Goal: Use online tool/utility: Utilize a website feature to perform a specific function

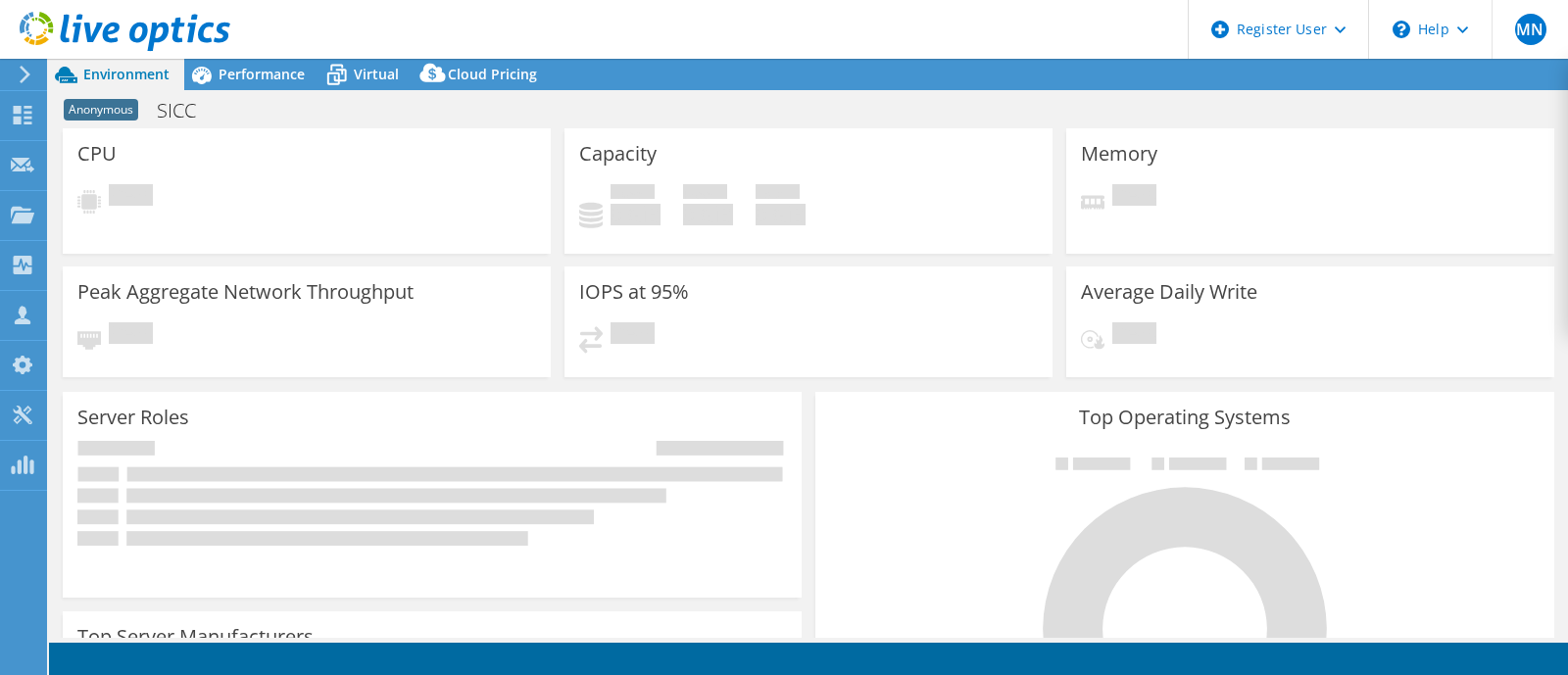
select select "EULondon"
select select "USD"
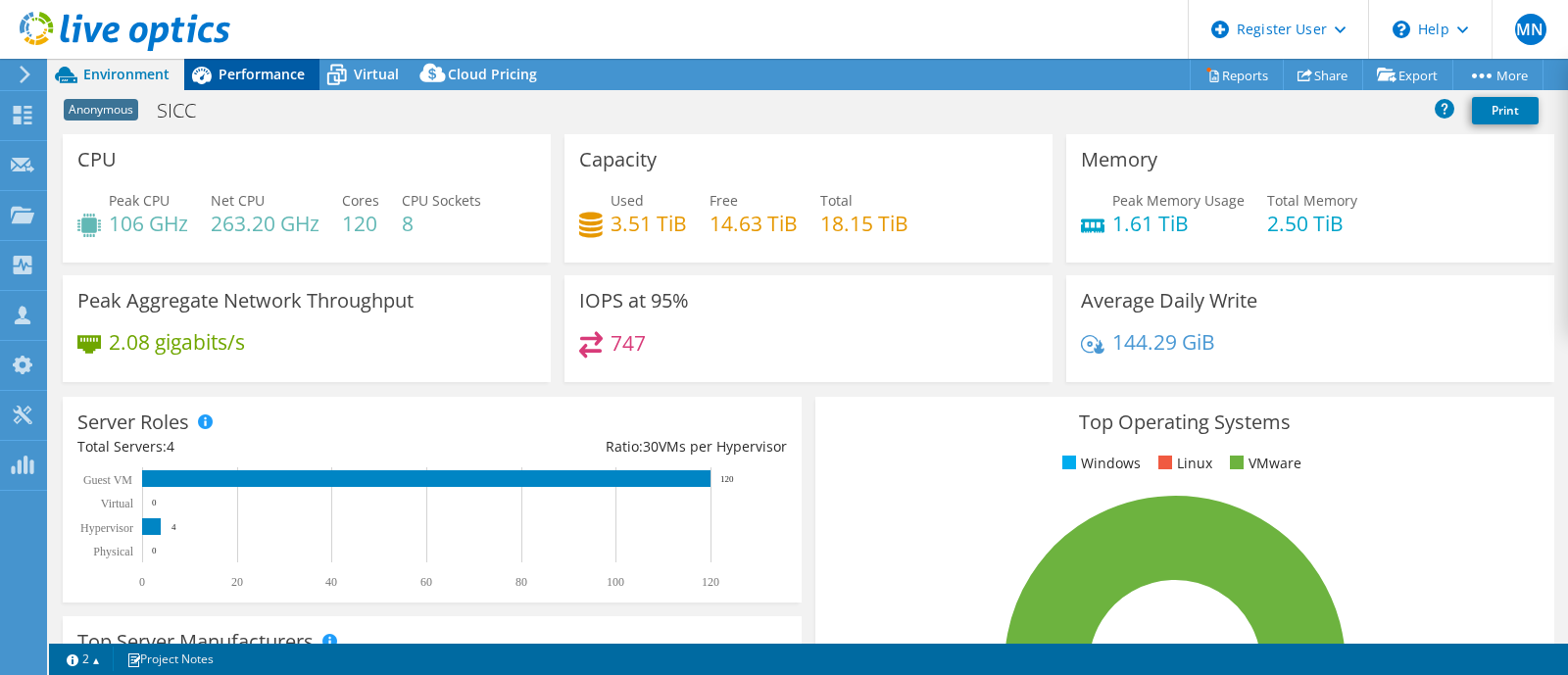
click at [225, 80] on span "Performance" at bounding box center [262, 74] width 86 height 19
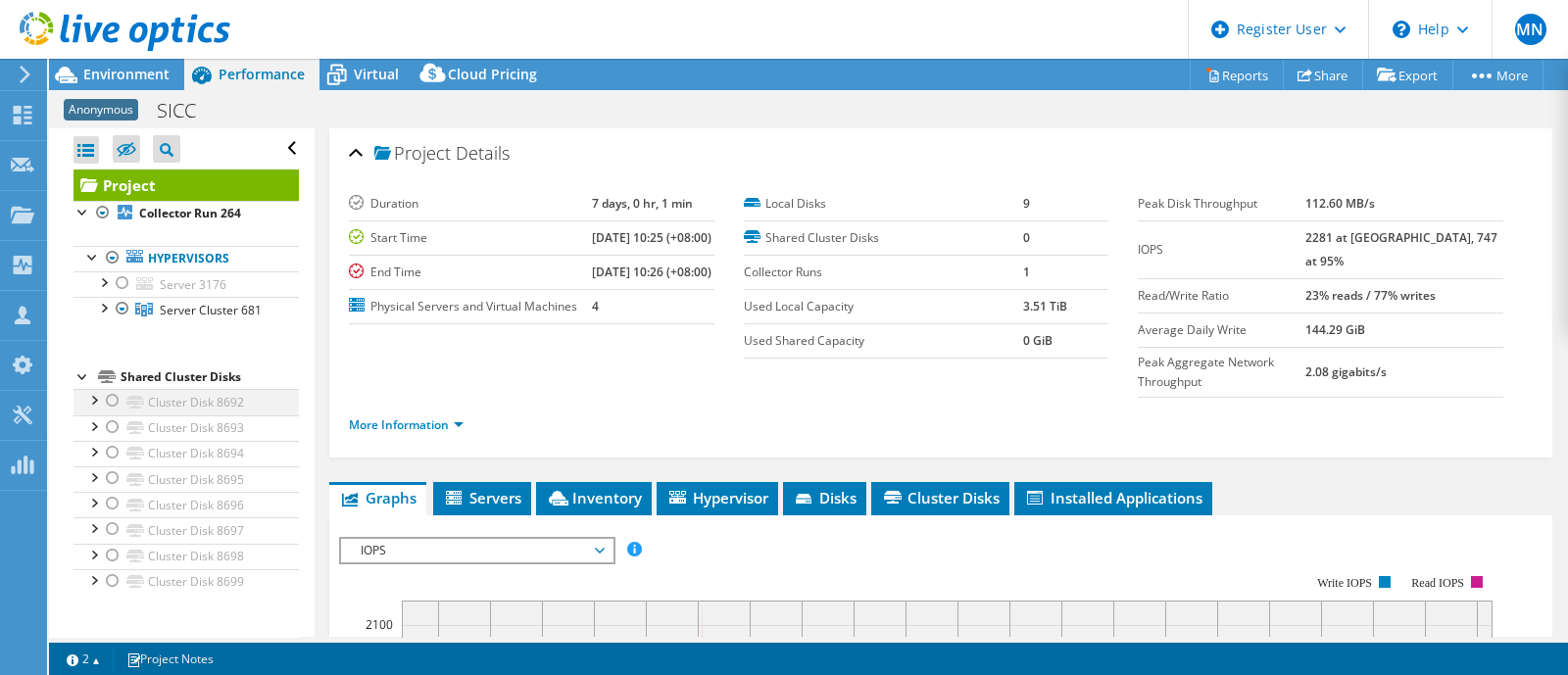
click at [112, 413] on div at bounding box center [113, 401] width 20 height 24
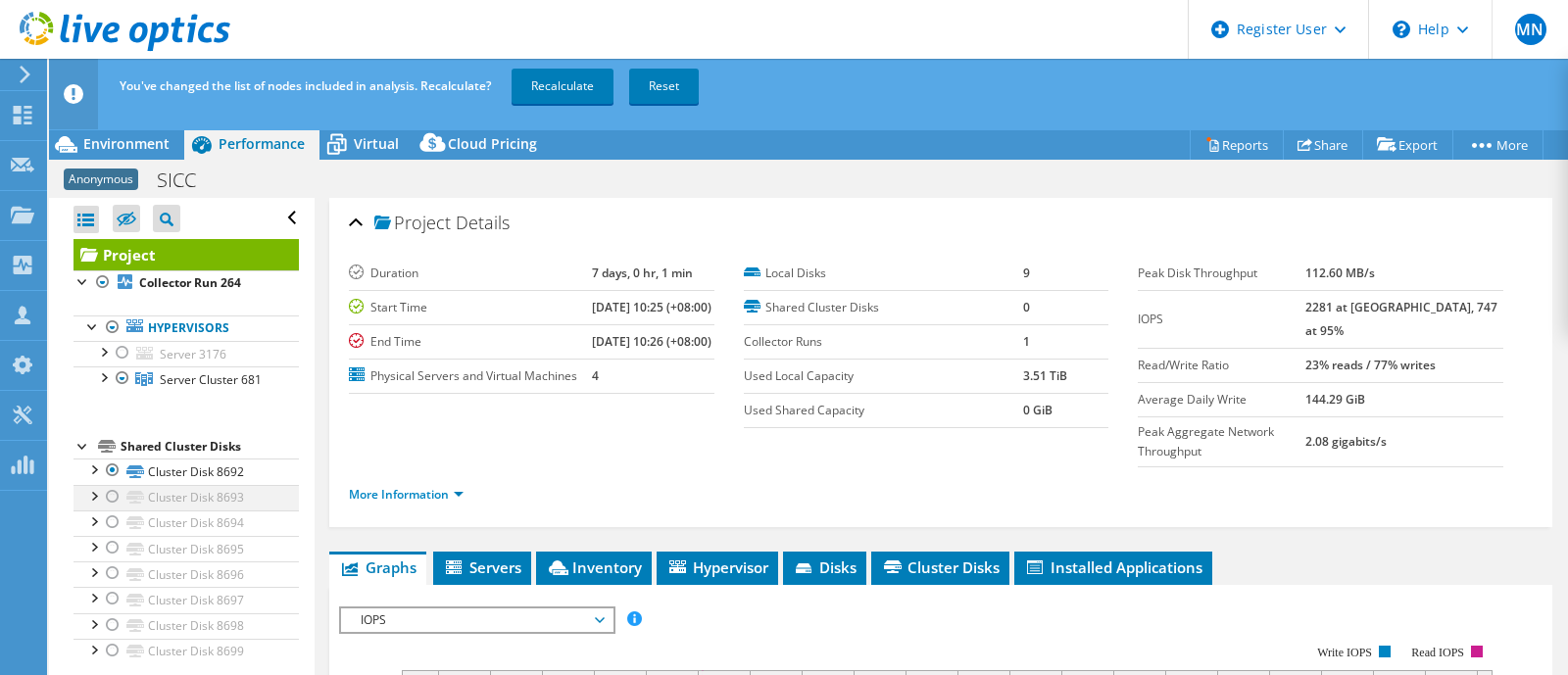
click at [117, 509] on div at bounding box center [113, 497] width 20 height 24
click at [113, 534] on div at bounding box center [113, 523] width 20 height 24
click at [114, 560] on div at bounding box center [113, 548] width 20 height 24
click at [110, 585] on div at bounding box center [113, 574] width 20 height 24
click at [112, 611] on div at bounding box center [113, 599] width 20 height 24
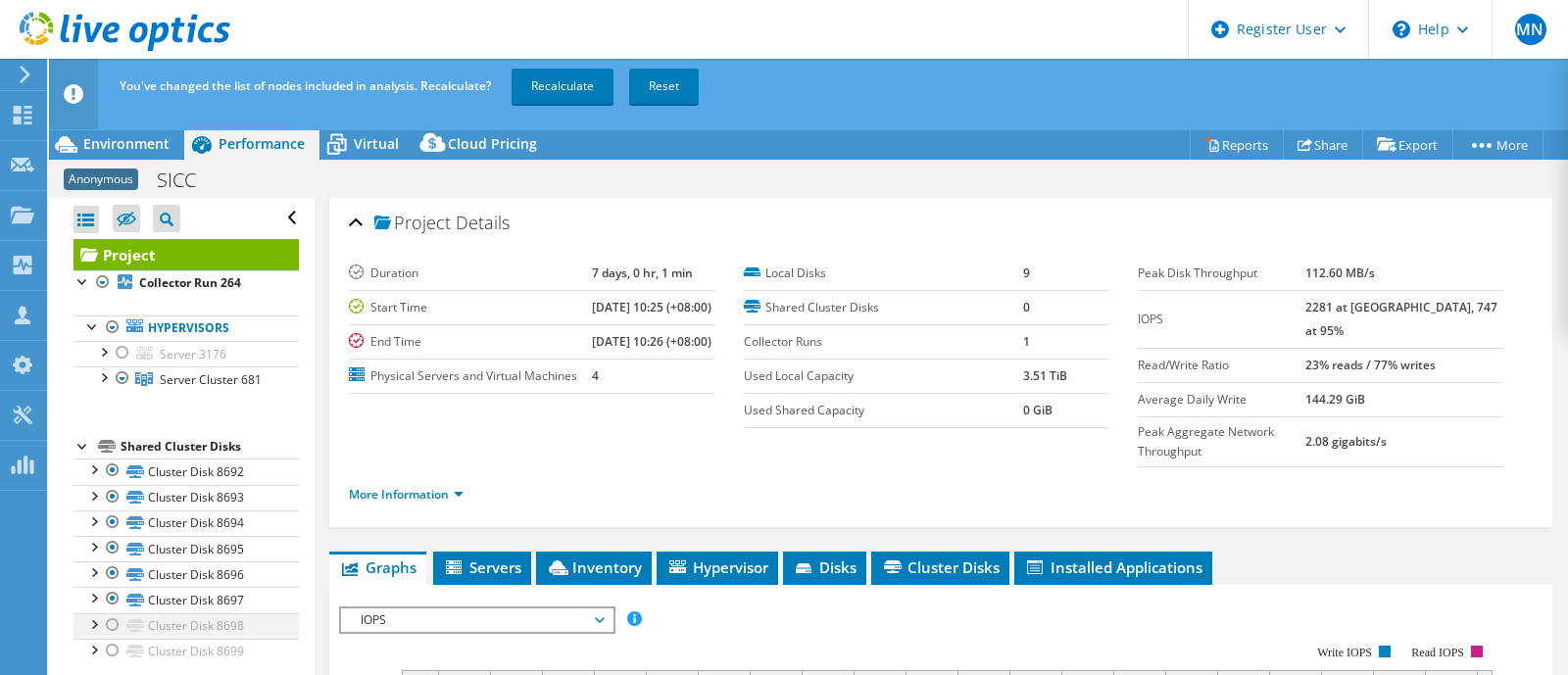
click at [114, 637] on div at bounding box center [113, 626] width 20 height 24
click at [112, 663] on div at bounding box center [113, 651] width 20 height 24
click at [566, 77] on link "Recalculate" at bounding box center [563, 86] width 102 height 35
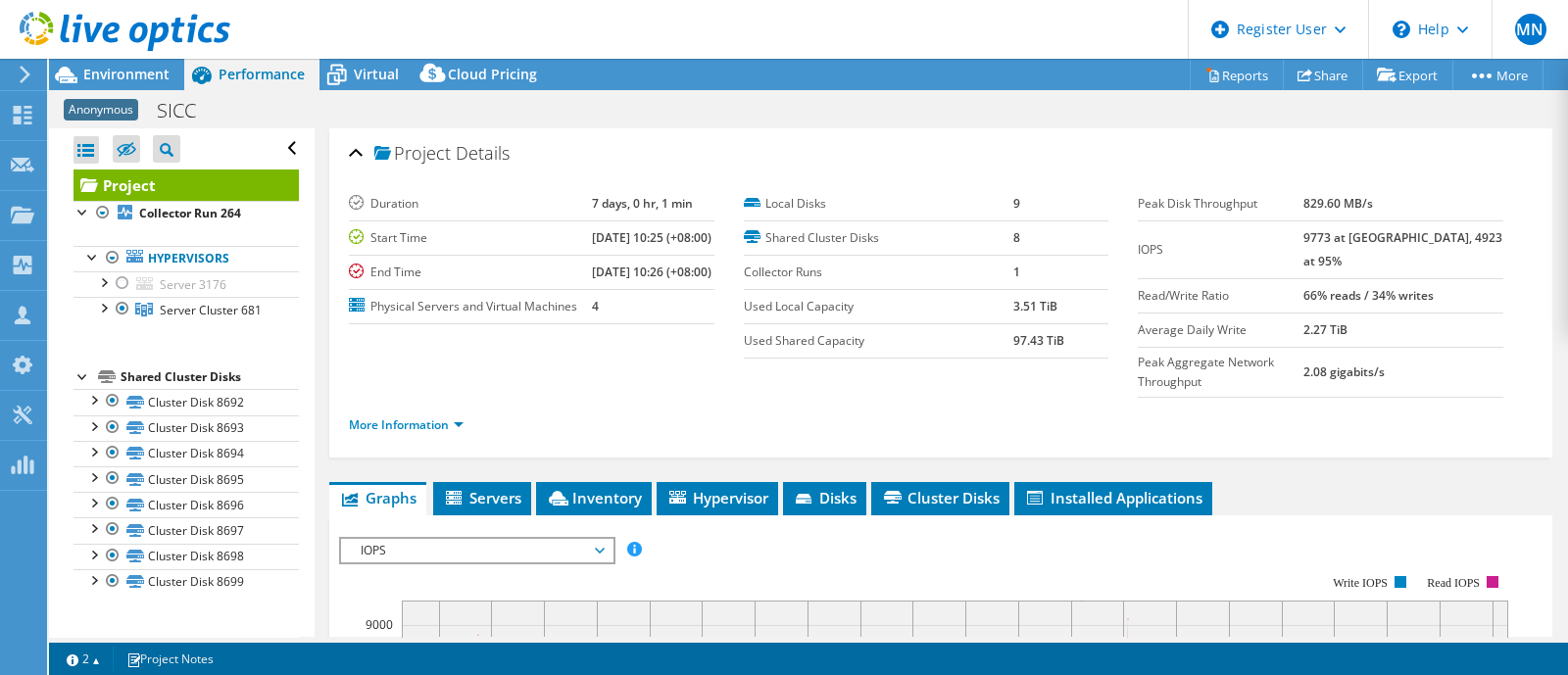
scroll to position [244, 0]
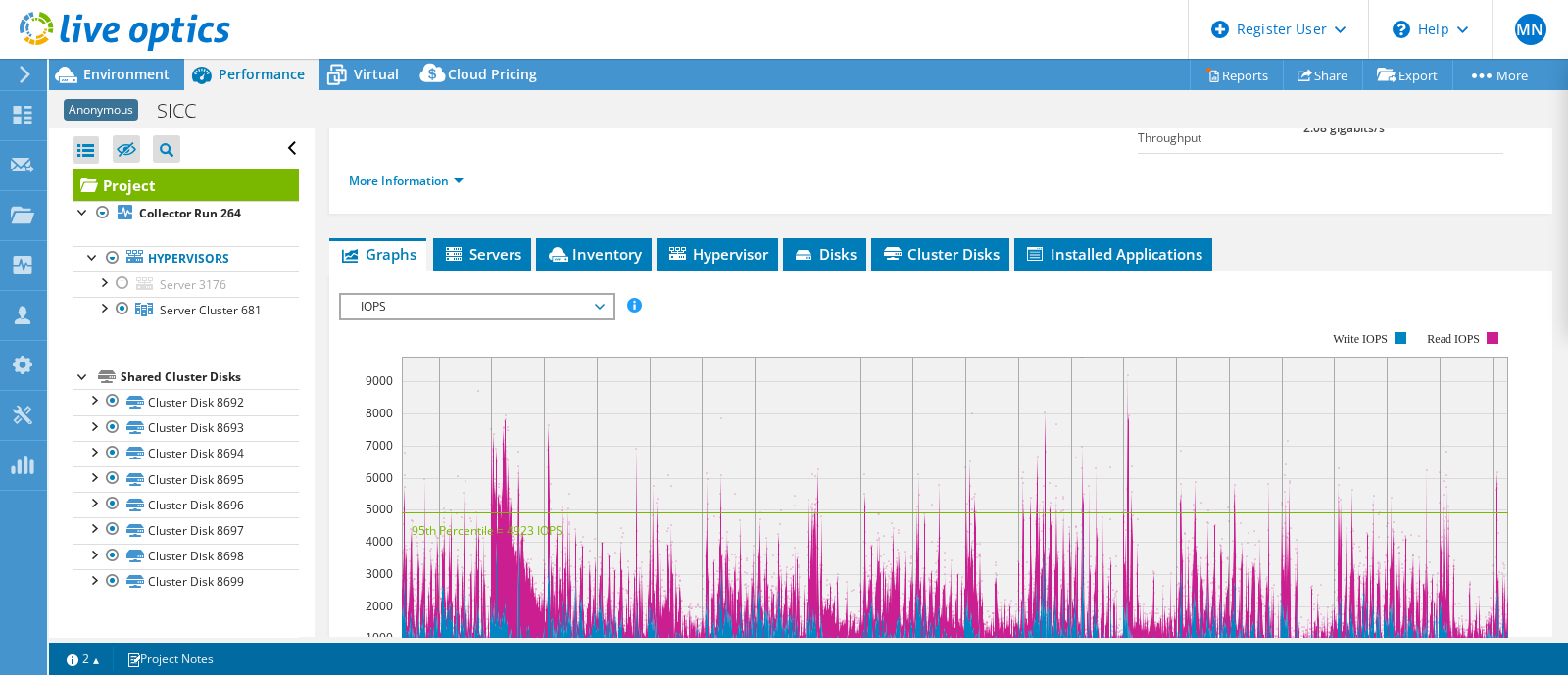
click at [534, 301] on span "IOPS" at bounding box center [477, 307] width 252 height 24
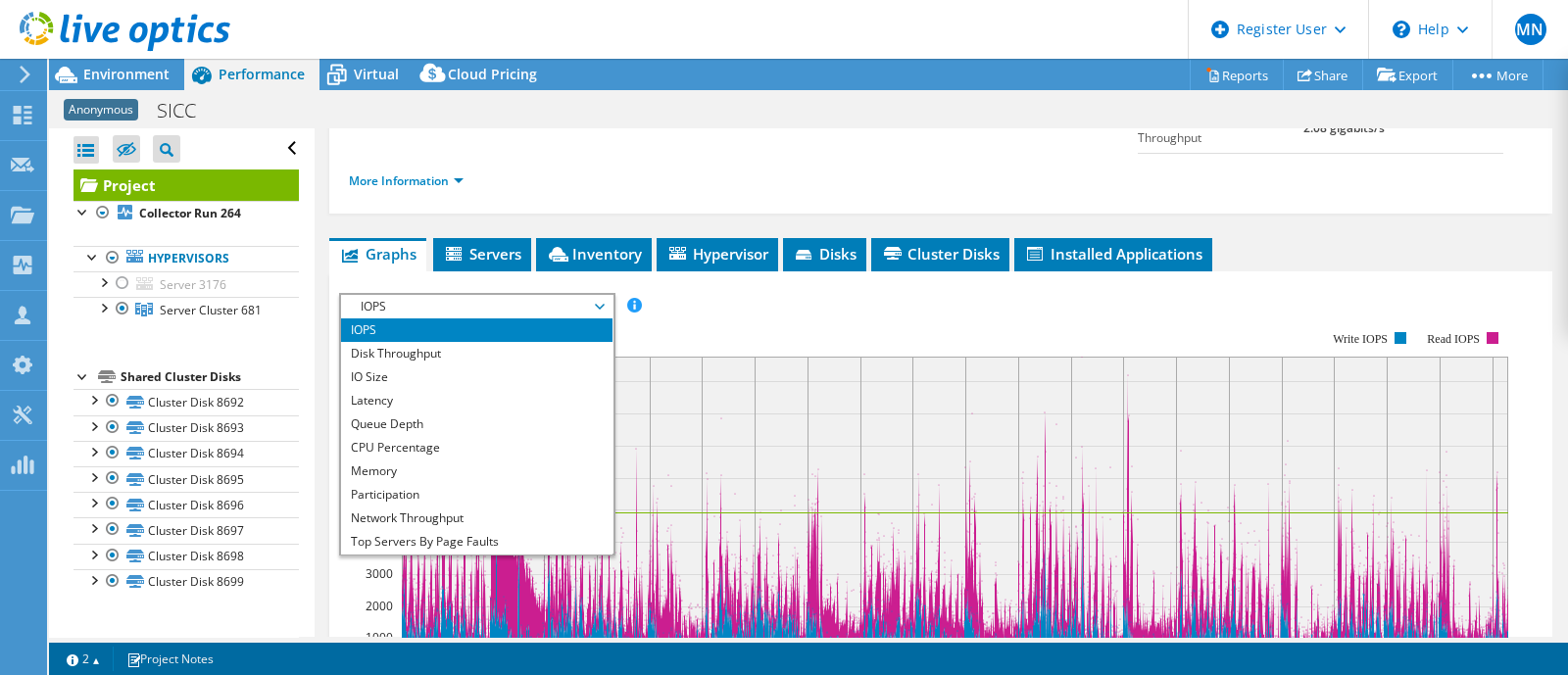
click at [534, 301] on span "IOPS" at bounding box center [477, 307] width 252 height 24
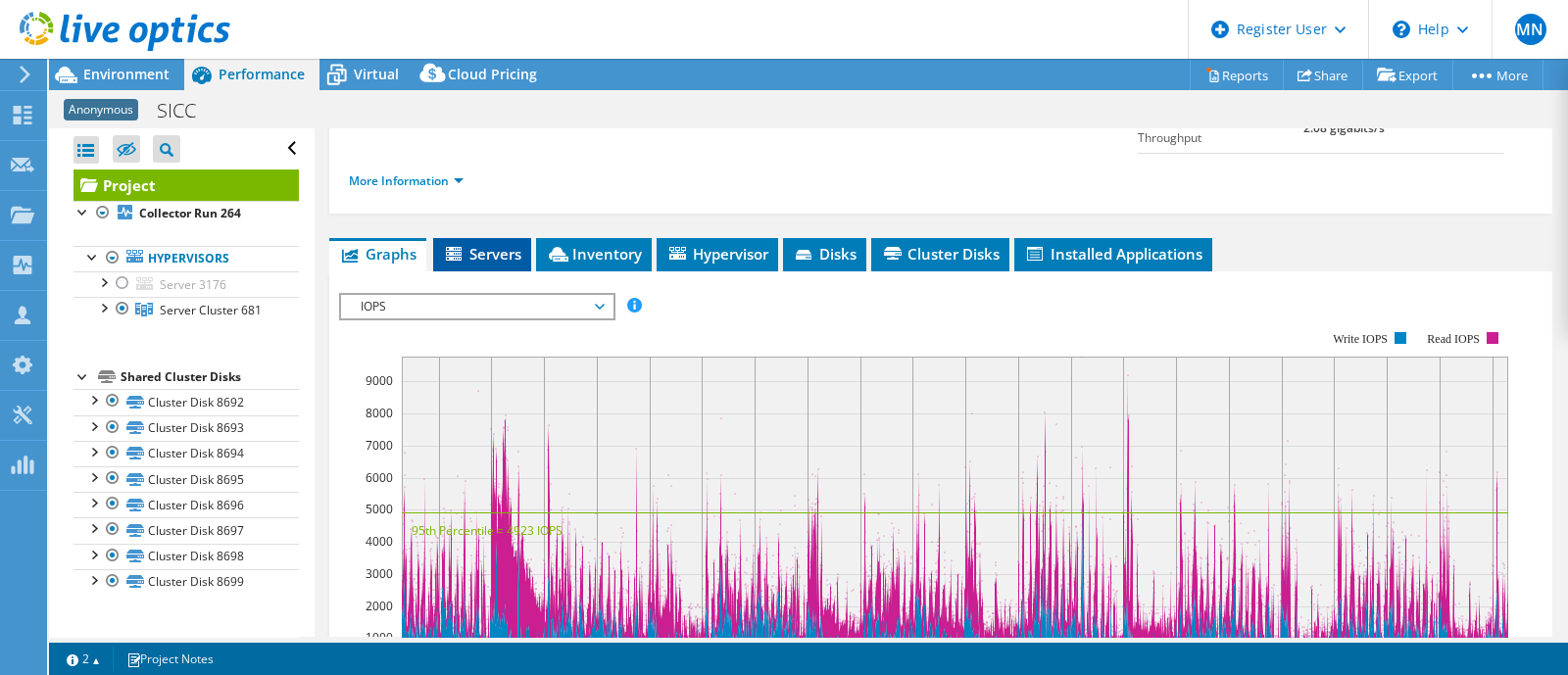
click at [507, 267] on li "Servers" at bounding box center [482, 254] width 98 height 33
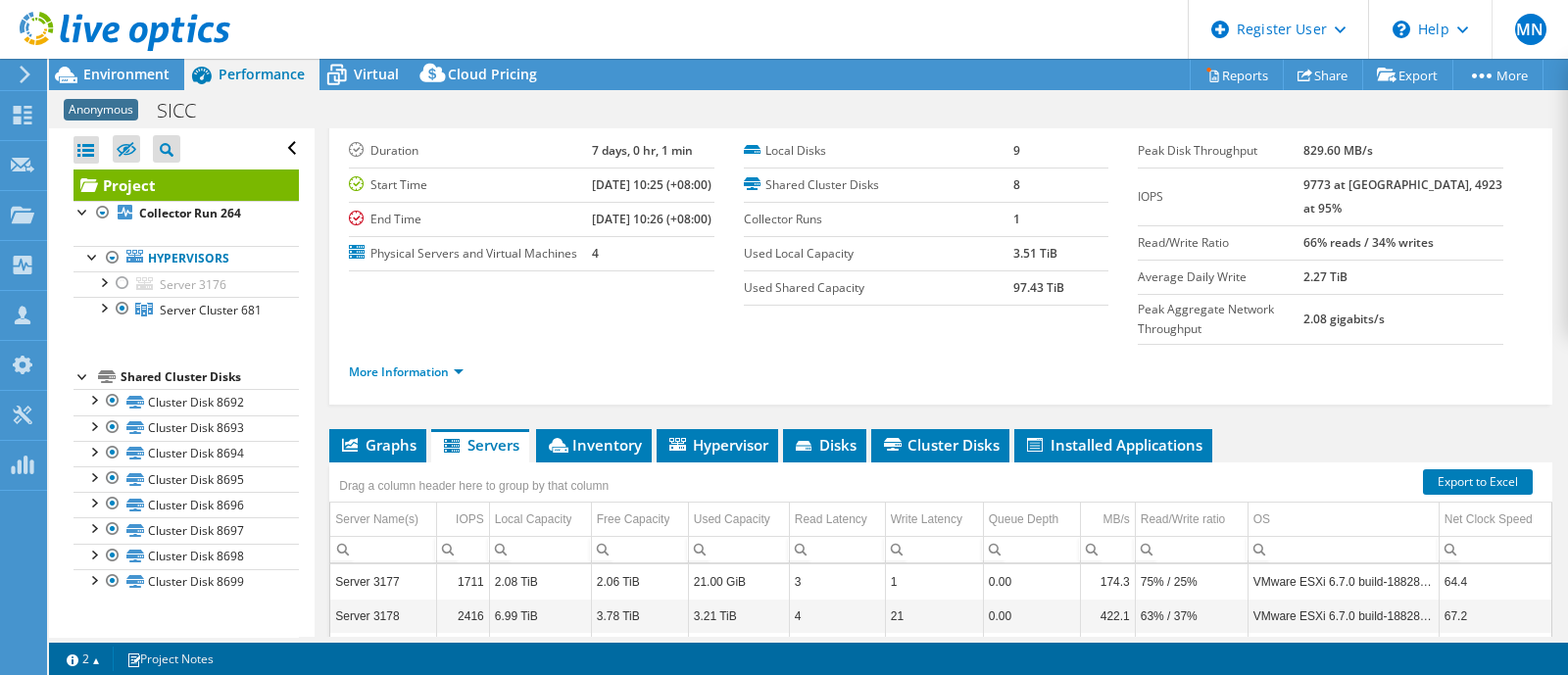
scroll to position [0, 0]
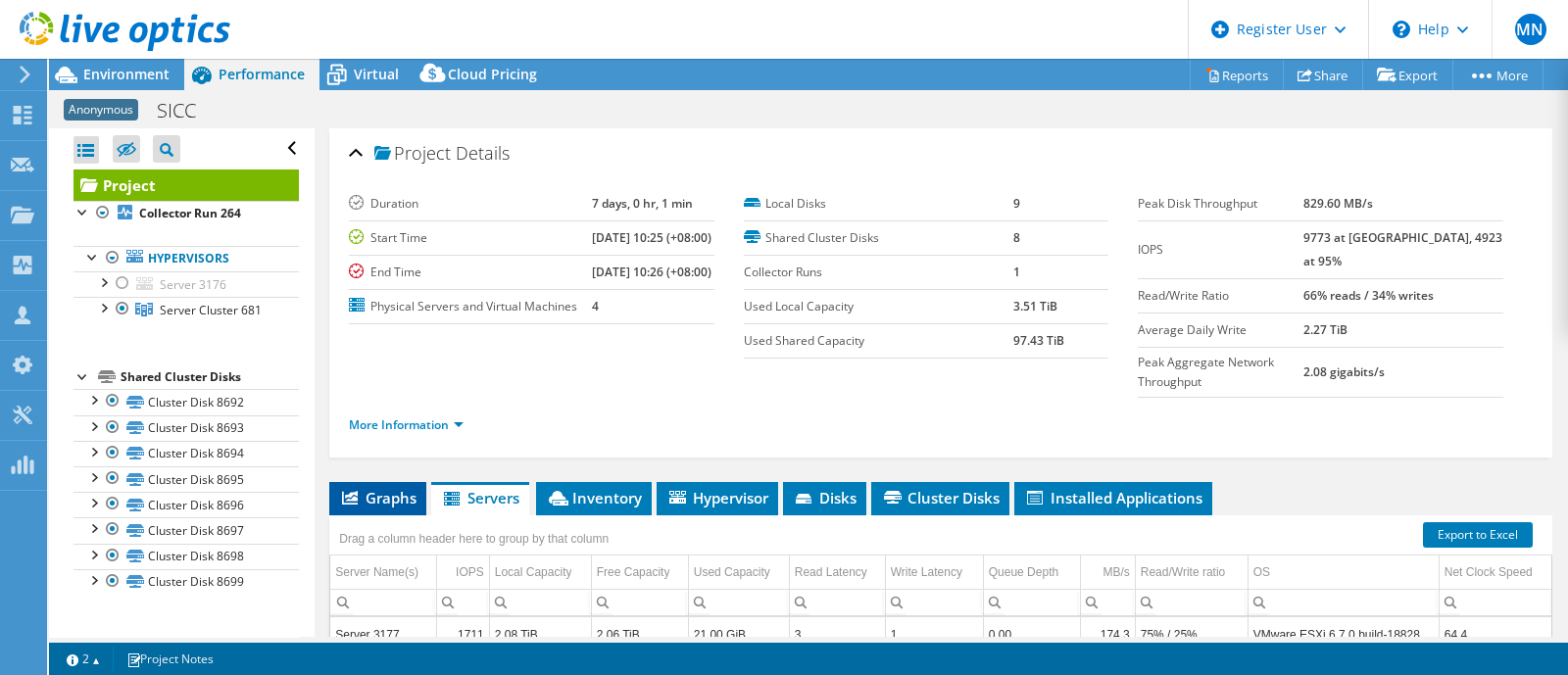
click at [394, 492] on span "Graphs" at bounding box center [377, 498] width 77 height 20
